Goal: Submit feedback/report problem

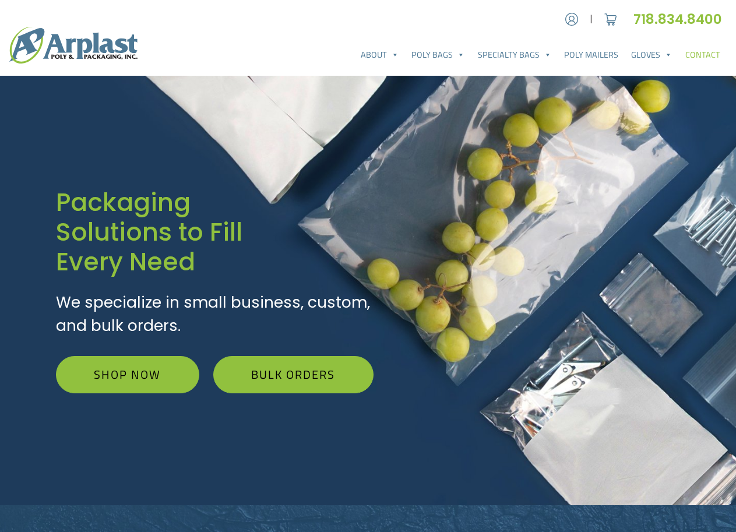
click at [690, 56] on link "Contact" at bounding box center [702, 54] width 48 height 23
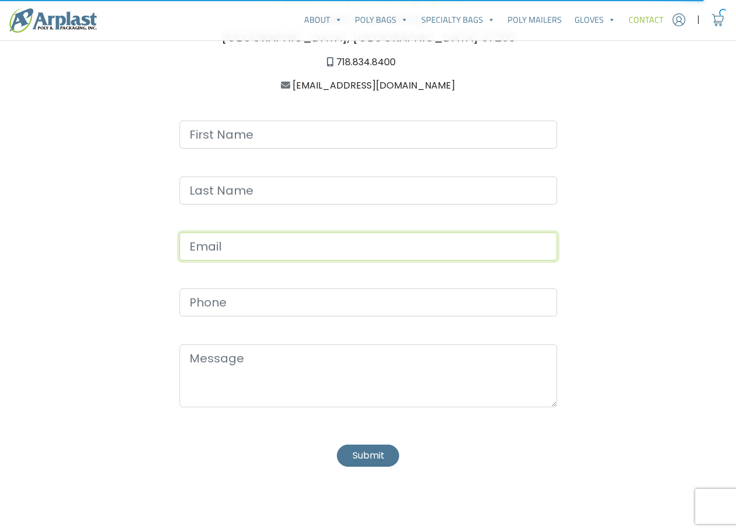
click at [244, 250] on input "Contact form" at bounding box center [367, 246] width 377 height 28
type input "beaversmelissamkt@gmail.com"
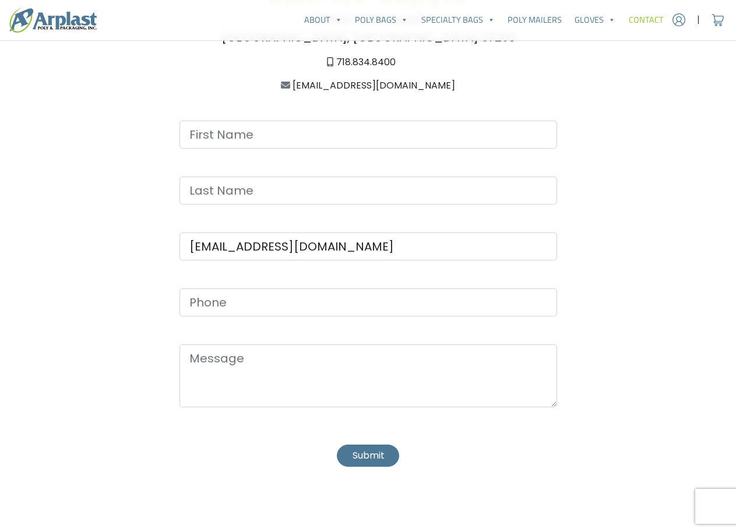
type input "Melissa"
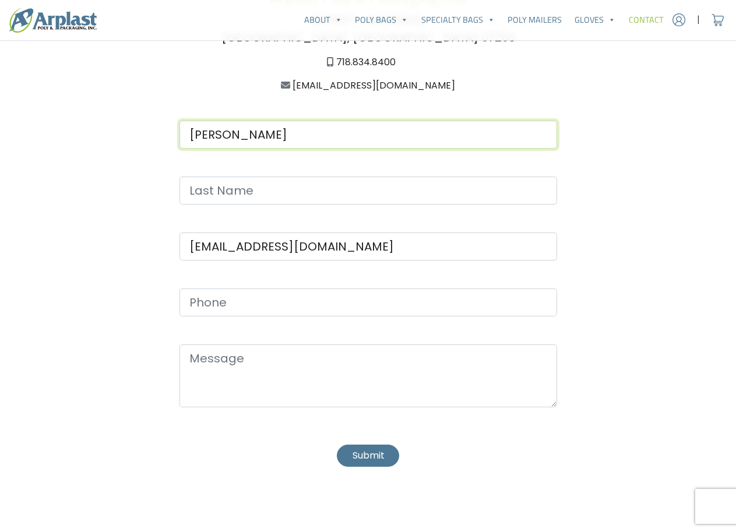
type input "Beavers"
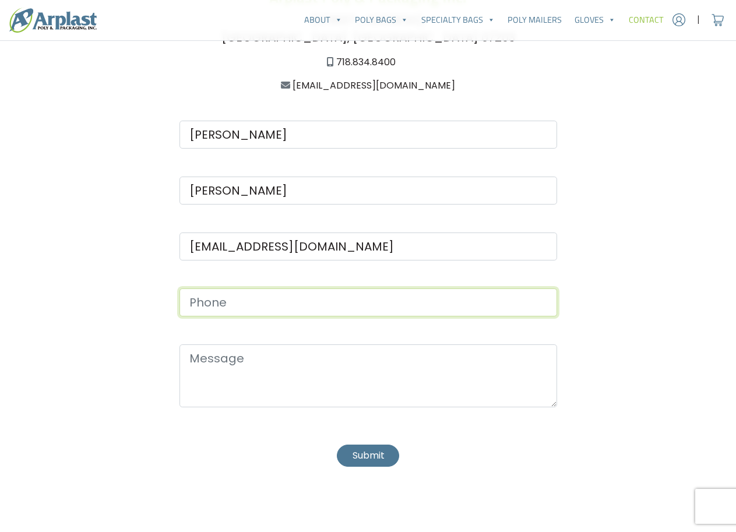
click at [222, 296] on input "Contact form" at bounding box center [367, 302] width 377 height 28
type input "(501) 555-1234"
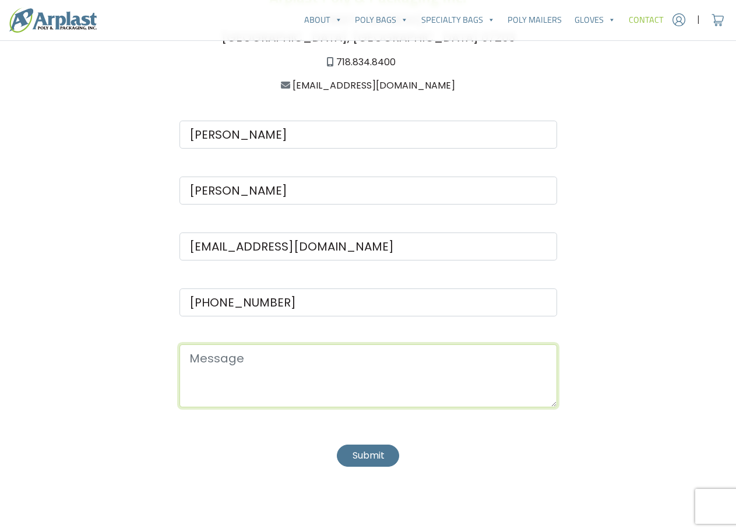
click at [259, 352] on textarea "Contact form" at bounding box center [367, 375] width 377 height 63
paste textarea "Hello, I would like to offer some suggestions for your website. No cost, no cat…"
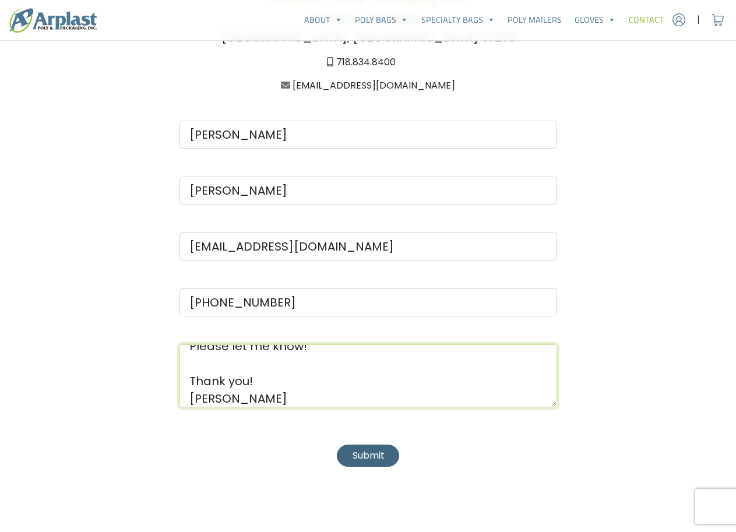
type textarea "Hello, I would like to offer some suggestions for your website. No cost, no cat…"
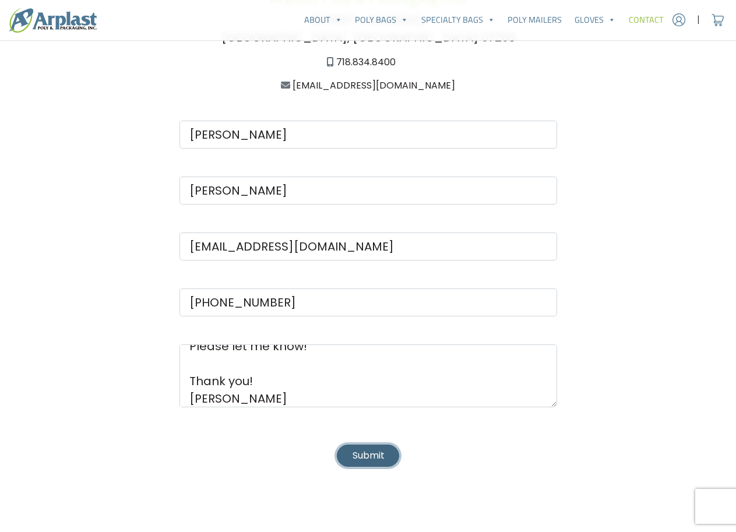
click at [364, 450] on button "Submit" at bounding box center [368, 455] width 62 height 22
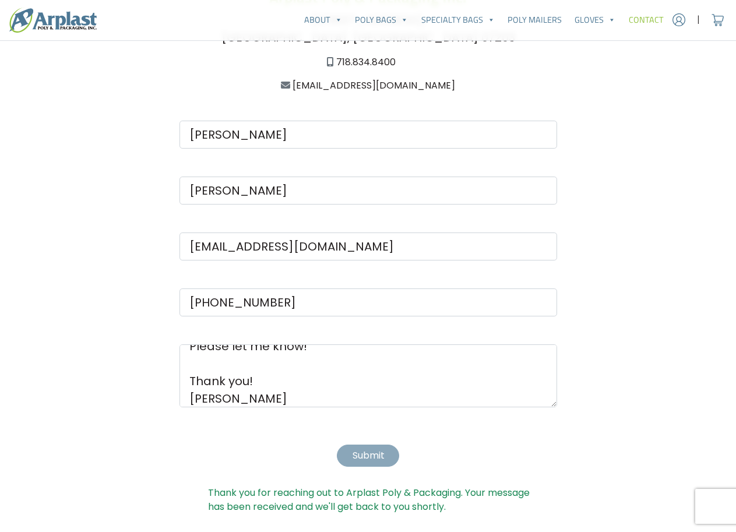
scroll to position [0, 0]
